Goal: Task Accomplishment & Management: Use online tool/utility

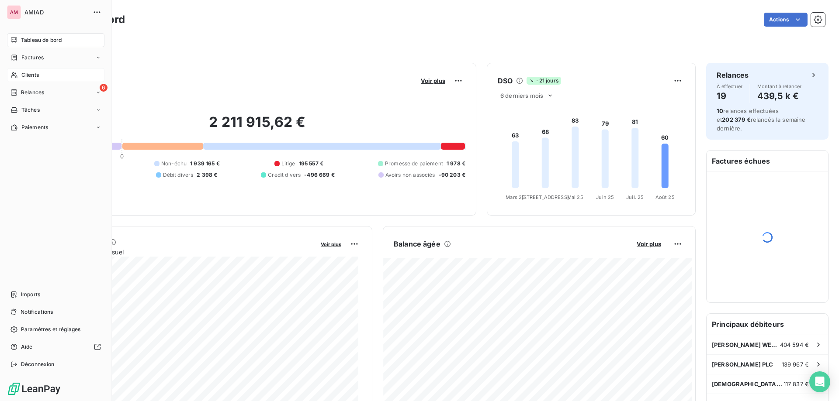
click at [14, 74] on icon at bounding box center [13, 75] width 7 height 7
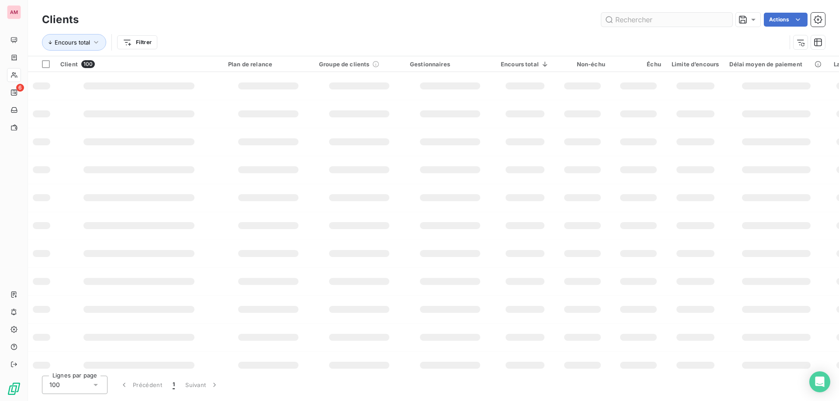
click at [683, 19] on input "text" at bounding box center [666, 20] width 131 height 14
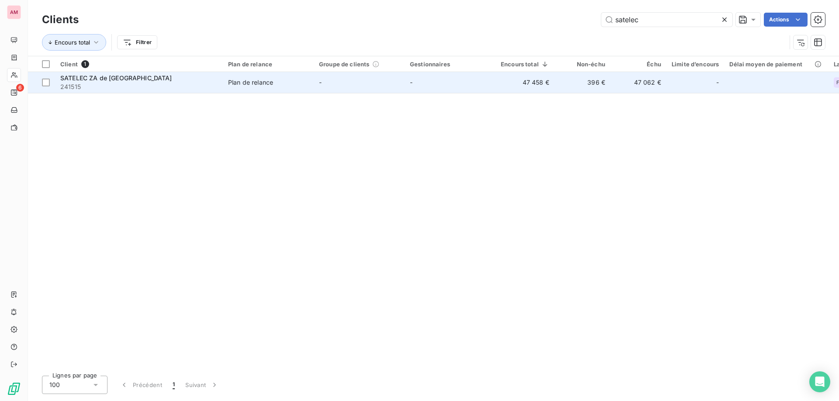
type input "satelec"
click at [193, 84] on span "241515" at bounding box center [138, 87] width 157 height 9
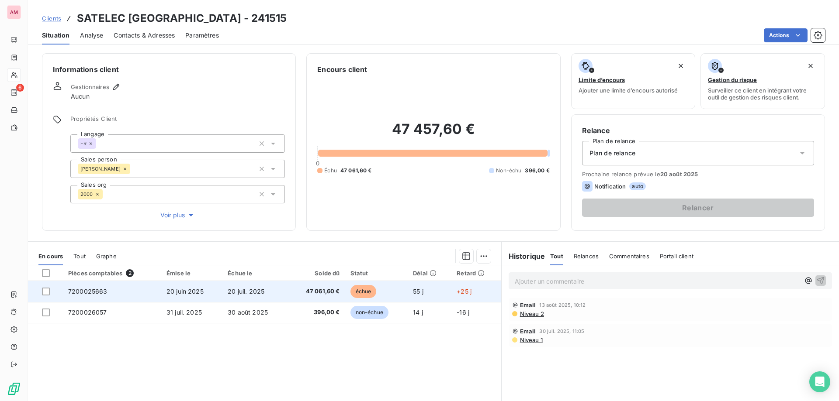
click at [316, 293] on span "47 061,60 €" at bounding box center [316, 291] width 47 height 9
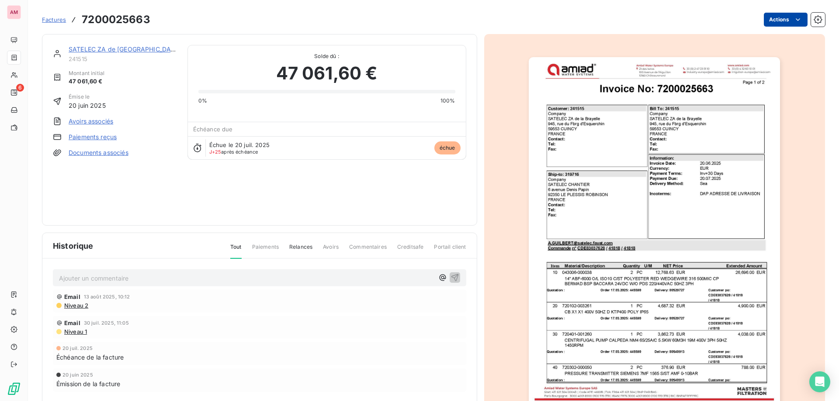
click at [769, 22] on html "AM 6 Factures 7200025663 Actions SATELEC [GEOGRAPHIC_DATA] 241515 Montant initi…" at bounding box center [419, 200] width 839 height 401
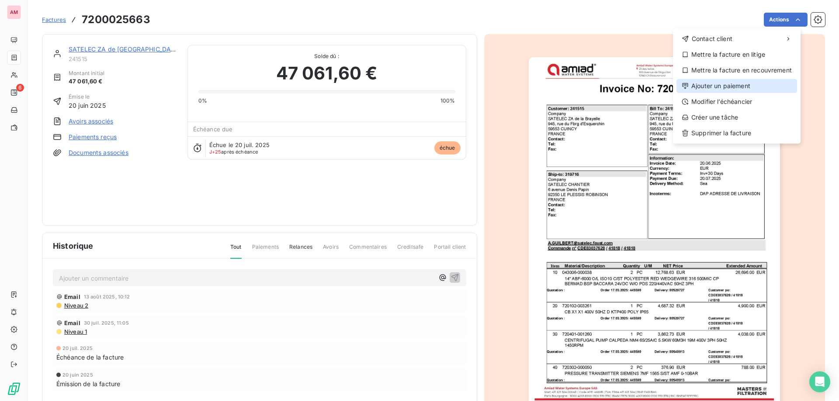
click at [737, 83] on div "Ajouter un paiement" at bounding box center [736, 86] width 121 height 14
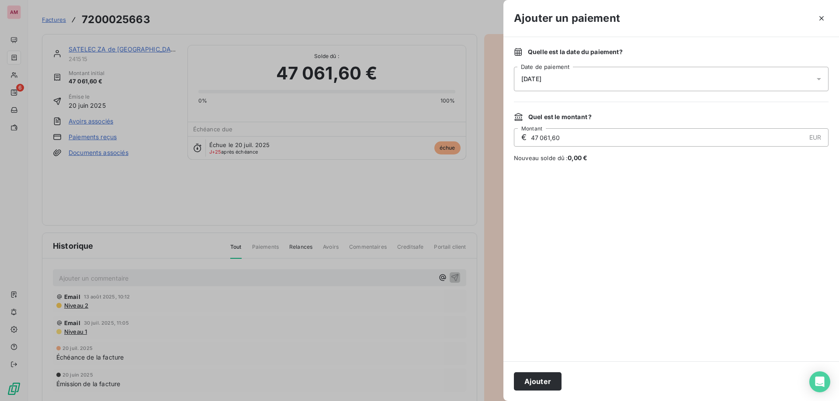
click at [567, 73] on div "[DATE]" at bounding box center [671, 79] width 315 height 24
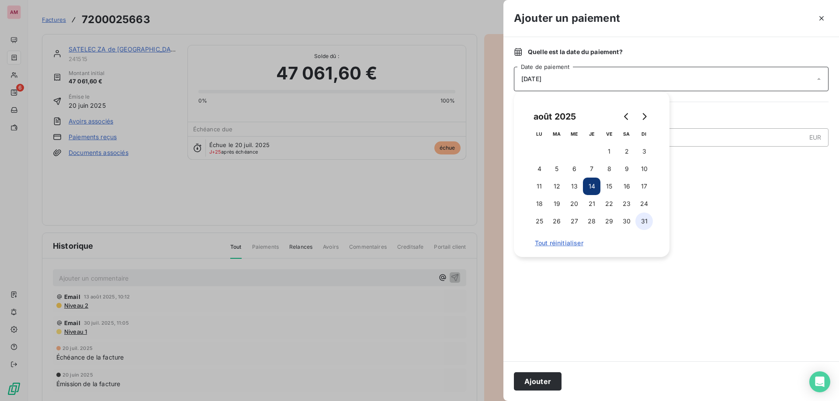
click at [645, 221] on button "31" at bounding box center [643, 221] width 17 height 17
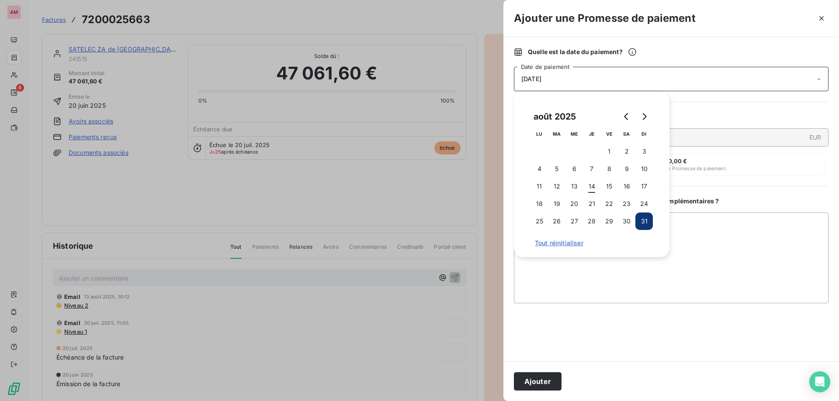
click at [538, 391] on div "Ajouter" at bounding box center [670, 382] width 335 height 40
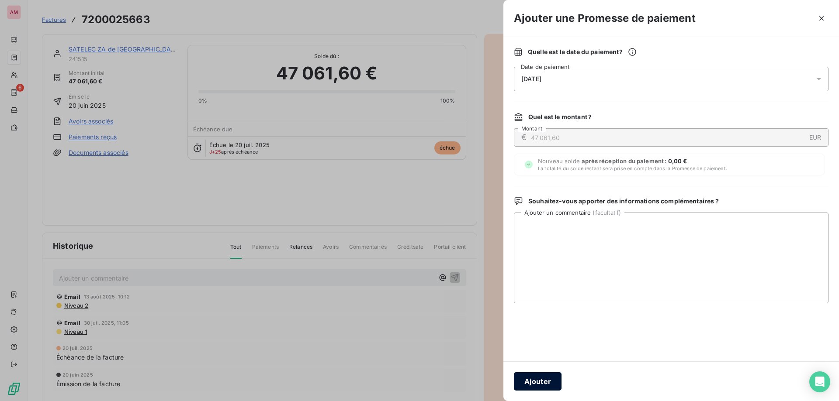
click at [544, 387] on button "Ajouter" at bounding box center [538, 382] width 48 height 18
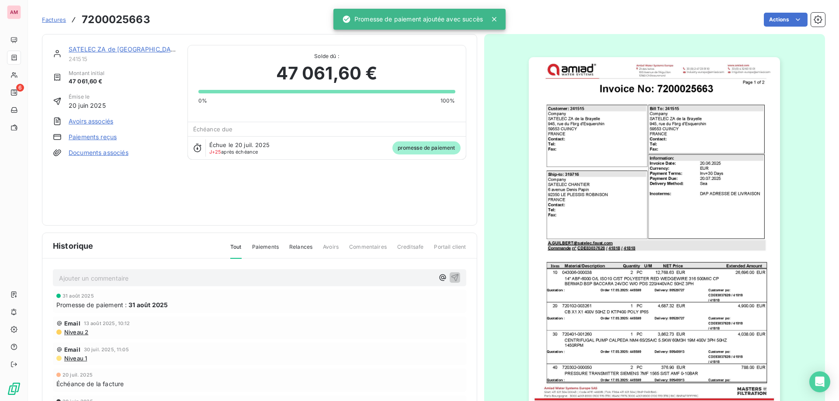
click at [136, 51] on link "SATELEC ZA de [GEOGRAPHIC_DATA]" at bounding box center [125, 48] width 112 height 7
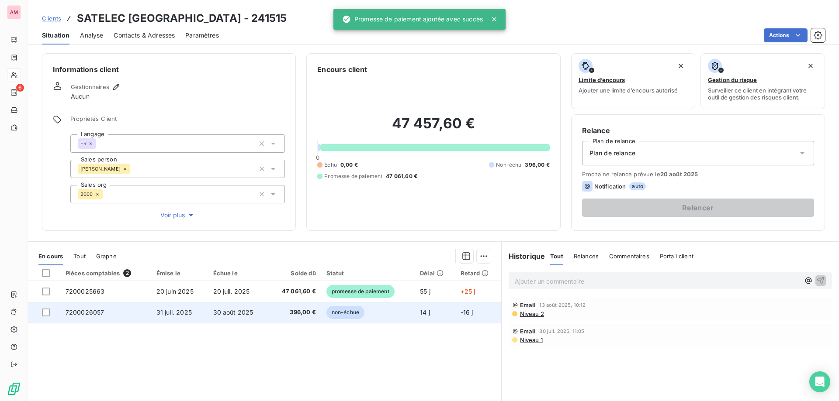
click at [371, 313] on td "non-échue" at bounding box center [368, 312] width 94 height 21
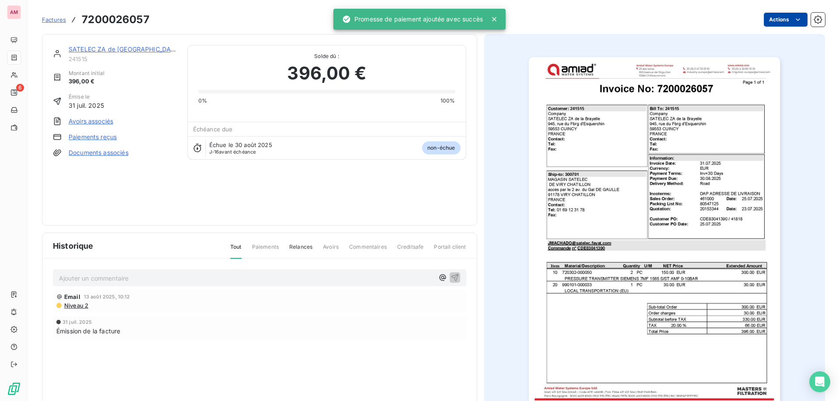
click at [780, 22] on html "AM 6 Factures 7200026057 Actions SATELEC [GEOGRAPHIC_DATA] 241515 Montant initi…" at bounding box center [419, 200] width 839 height 401
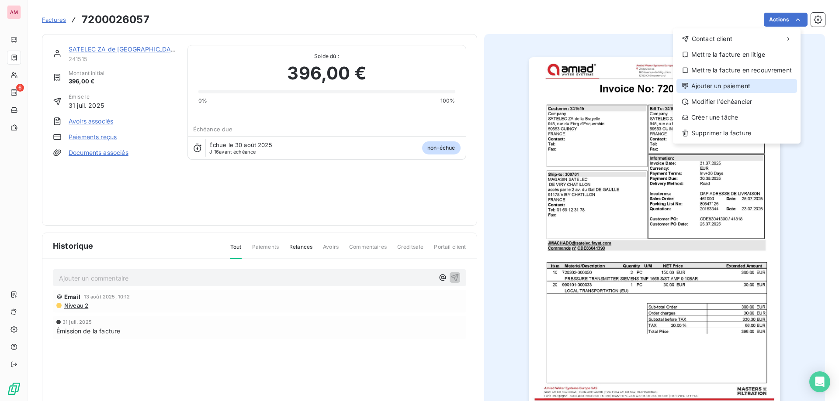
click at [732, 88] on div "Ajouter un paiement" at bounding box center [736, 86] width 121 height 14
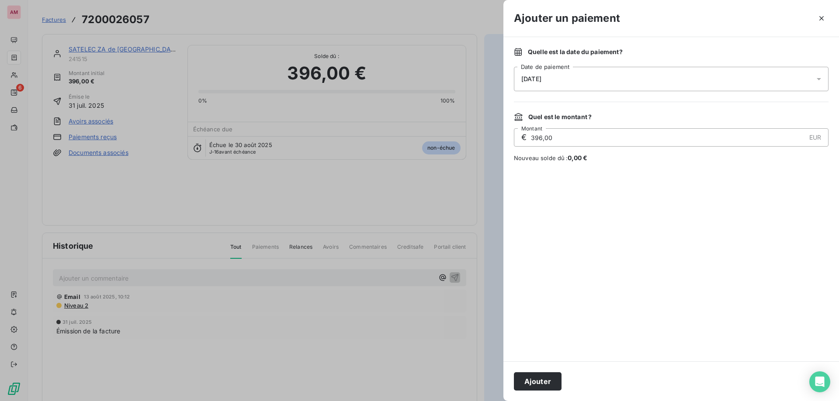
click at [560, 72] on div "[DATE]" at bounding box center [671, 79] width 315 height 24
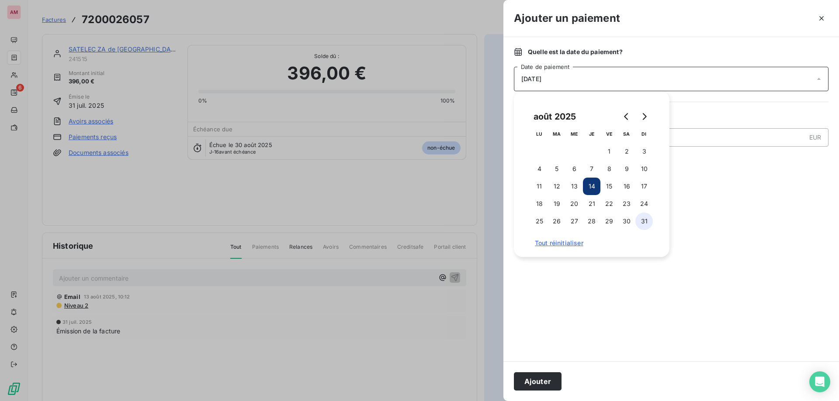
click at [648, 225] on button "31" at bounding box center [643, 221] width 17 height 17
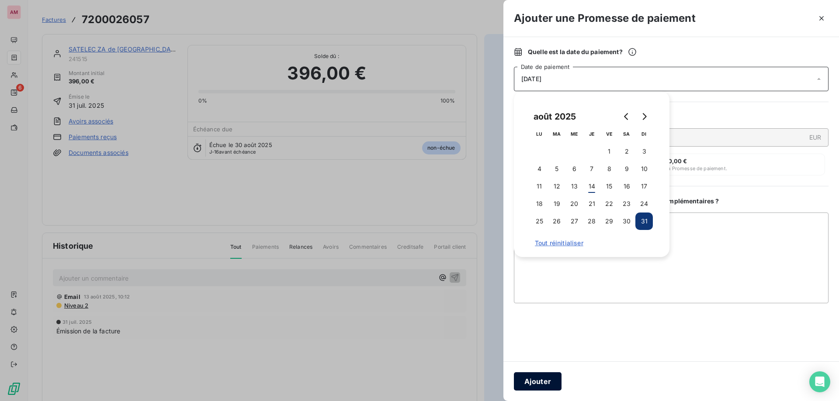
click at [544, 384] on button "Ajouter" at bounding box center [538, 382] width 48 height 18
